Goal: Navigation & Orientation: Find specific page/section

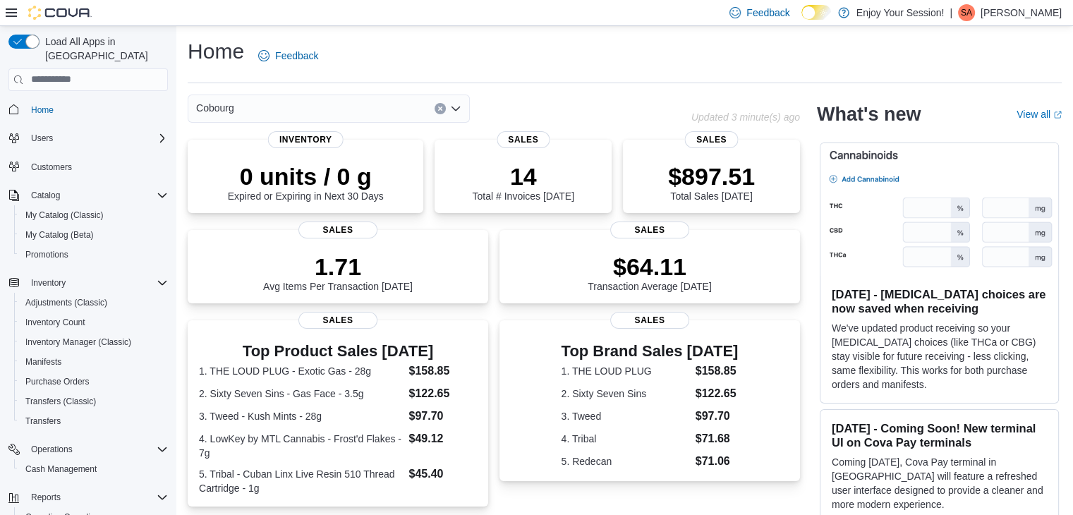
click at [59, 101] on span "Home" at bounding box center [96, 110] width 142 height 18
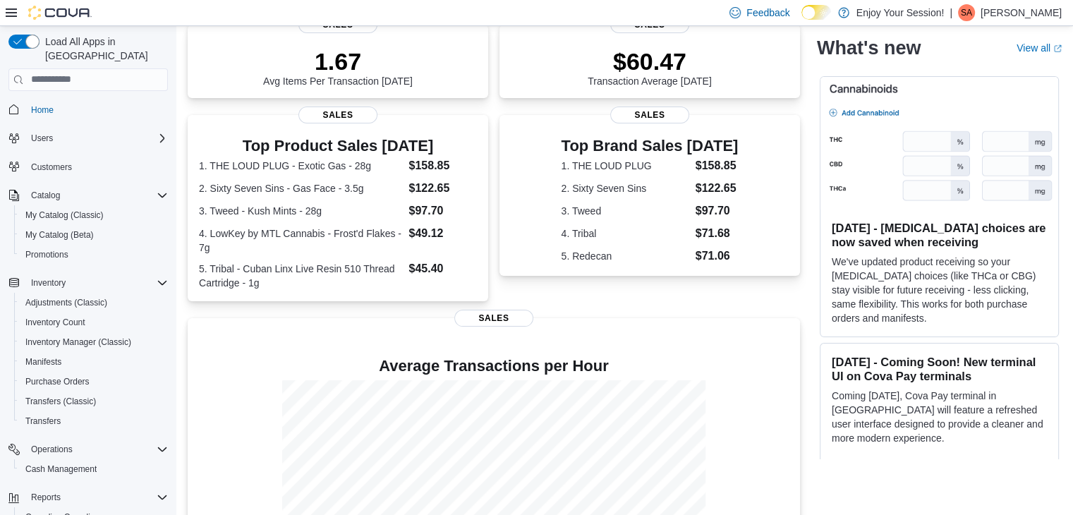
scroll to position [306, 0]
